Goal: Find specific page/section: Find specific page/section

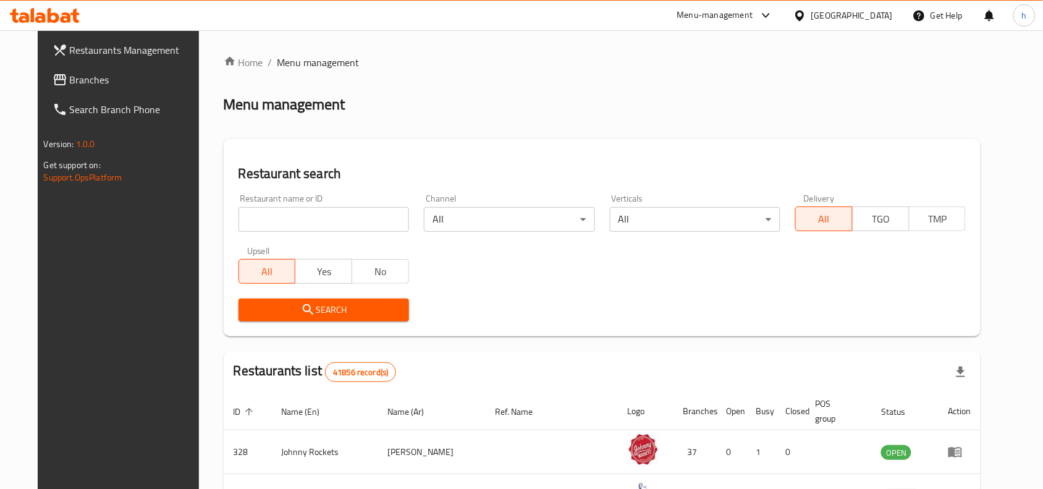
click at [755, 9] on div at bounding box center [763, 15] width 20 height 15
click at [650, 82] on div "Global Quality Control Center" at bounding box center [655, 84] width 108 height 14
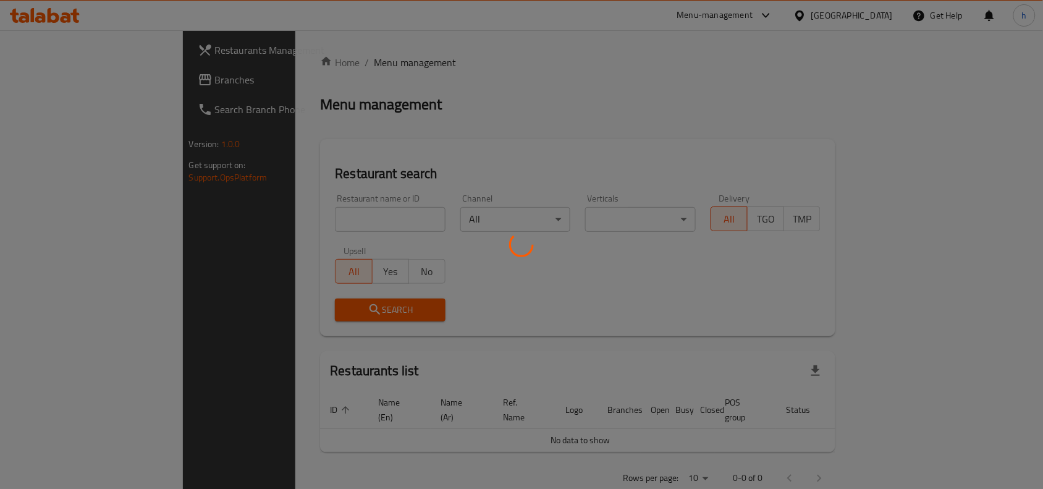
click at [879, 14] on div at bounding box center [521, 244] width 1043 height 489
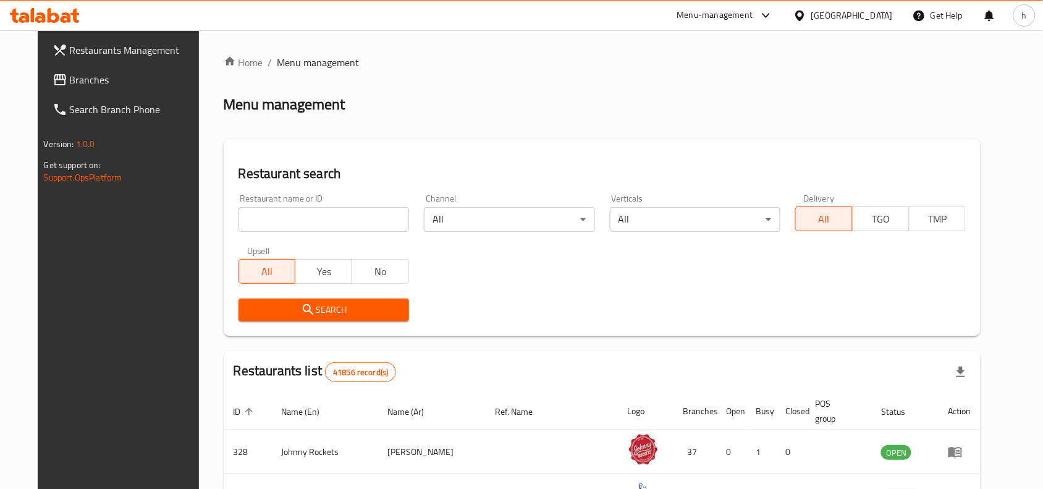
click at [842, 20] on div "[GEOGRAPHIC_DATA]" at bounding box center [852, 16] width 82 height 14
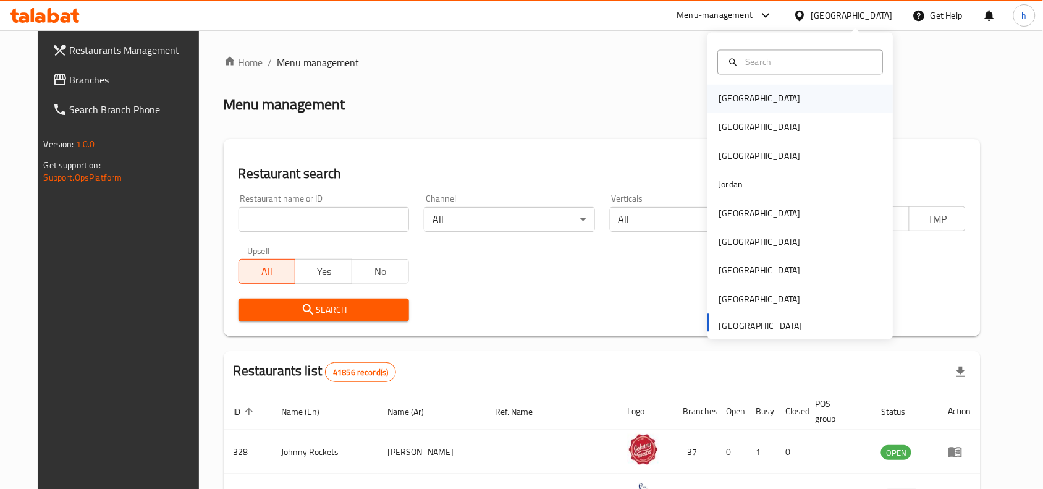
click at [771, 98] on div "[GEOGRAPHIC_DATA]" at bounding box center [800, 99] width 185 height 28
